Goal: Transaction & Acquisition: Subscribe to service/newsletter

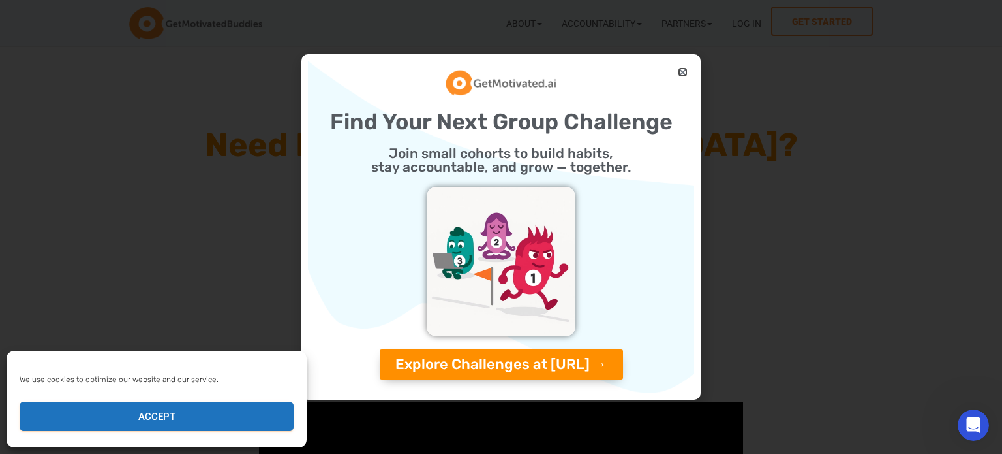
click at [684, 72] on icon "Close" at bounding box center [683, 72] width 10 height 10
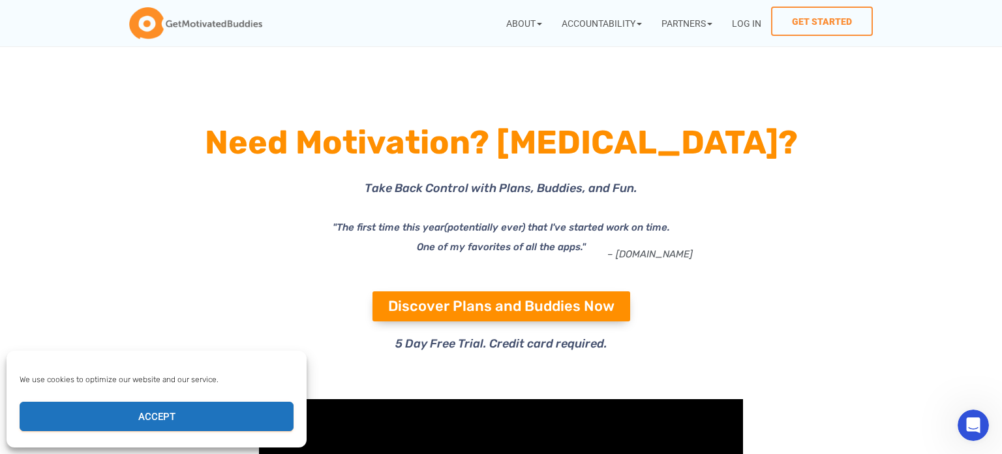
scroll to position [1, 0]
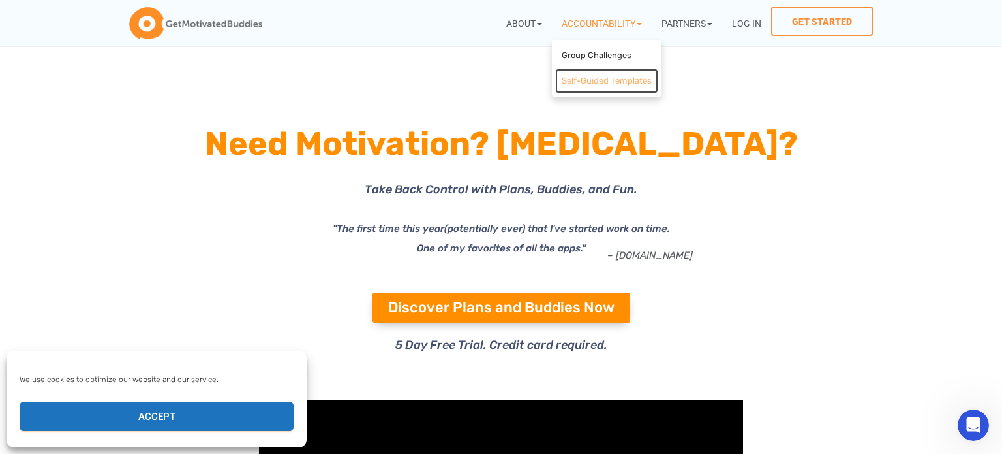
click at [641, 76] on link "Self-Guided Templates" at bounding box center [606, 81] width 103 height 25
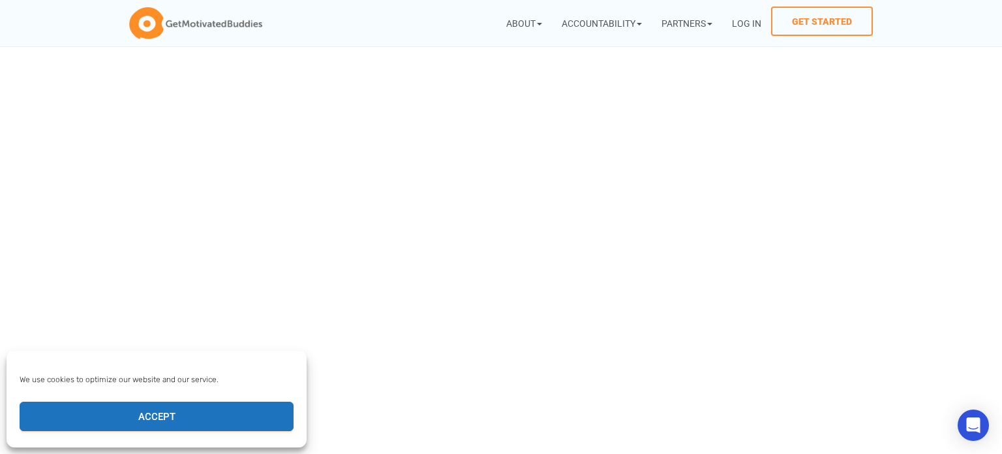
scroll to position [370, 0]
click at [618, 194] on icon at bounding box center [686, 203] width 285 height 173
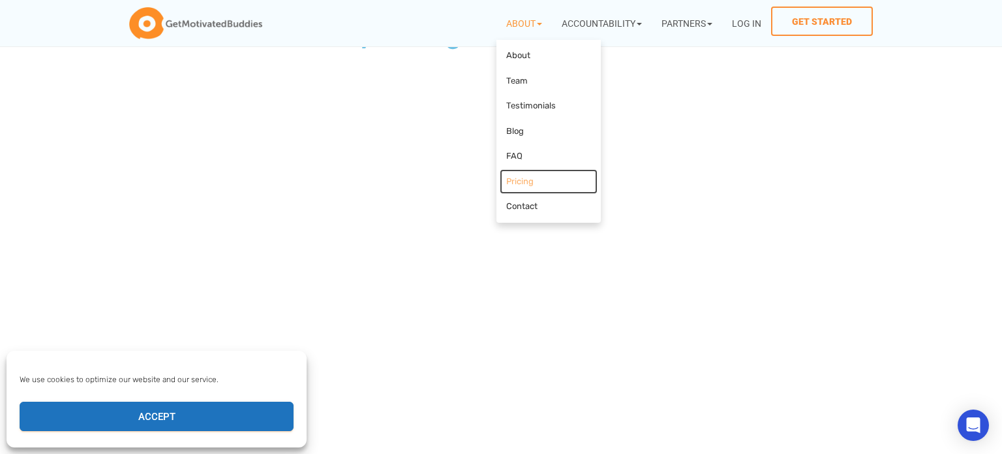
click at [579, 179] on link "Pricing" at bounding box center [549, 181] width 98 height 25
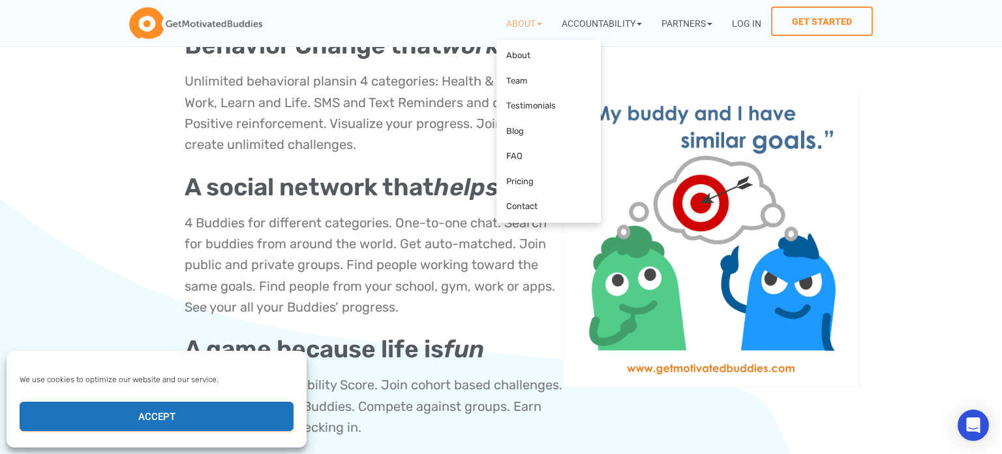
scroll to position [569, 0]
